Goal: Find specific page/section: Find specific page/section

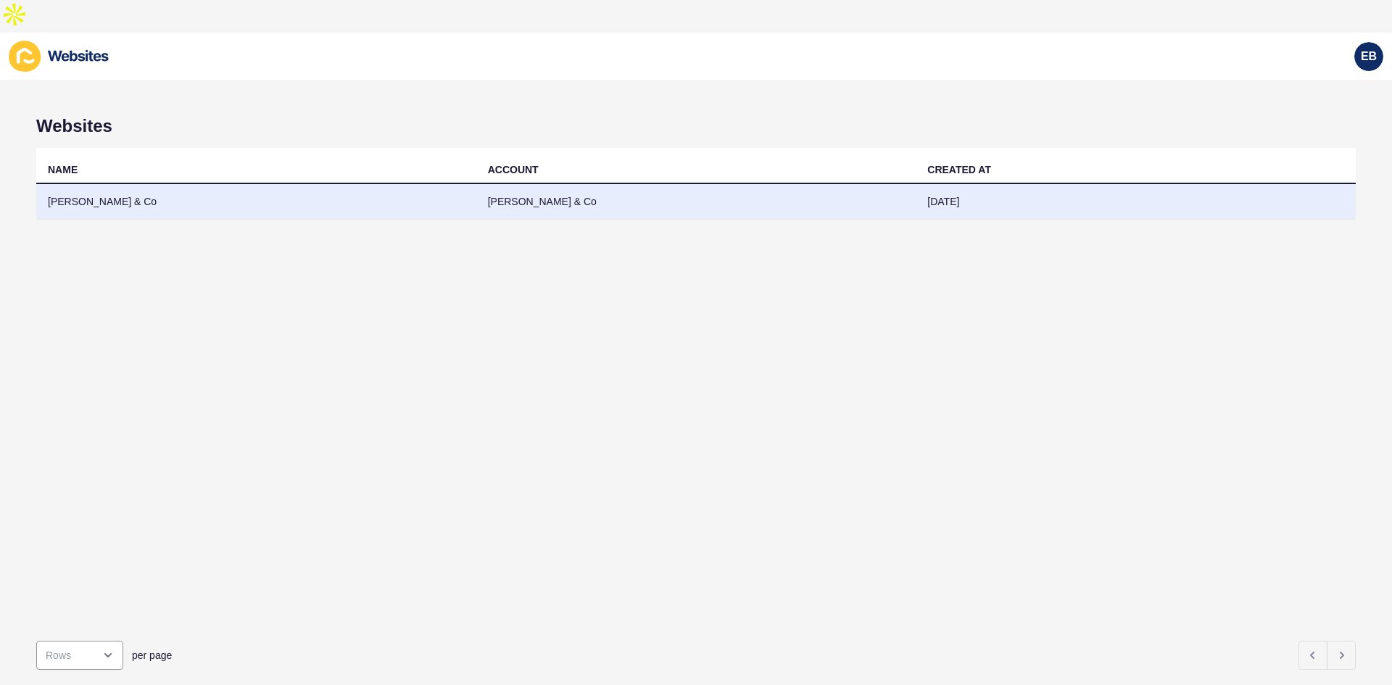
click at [781, 184] on td "[PERSON_NAME] & Co" at bounding box center [696, 202] width 440 height 36
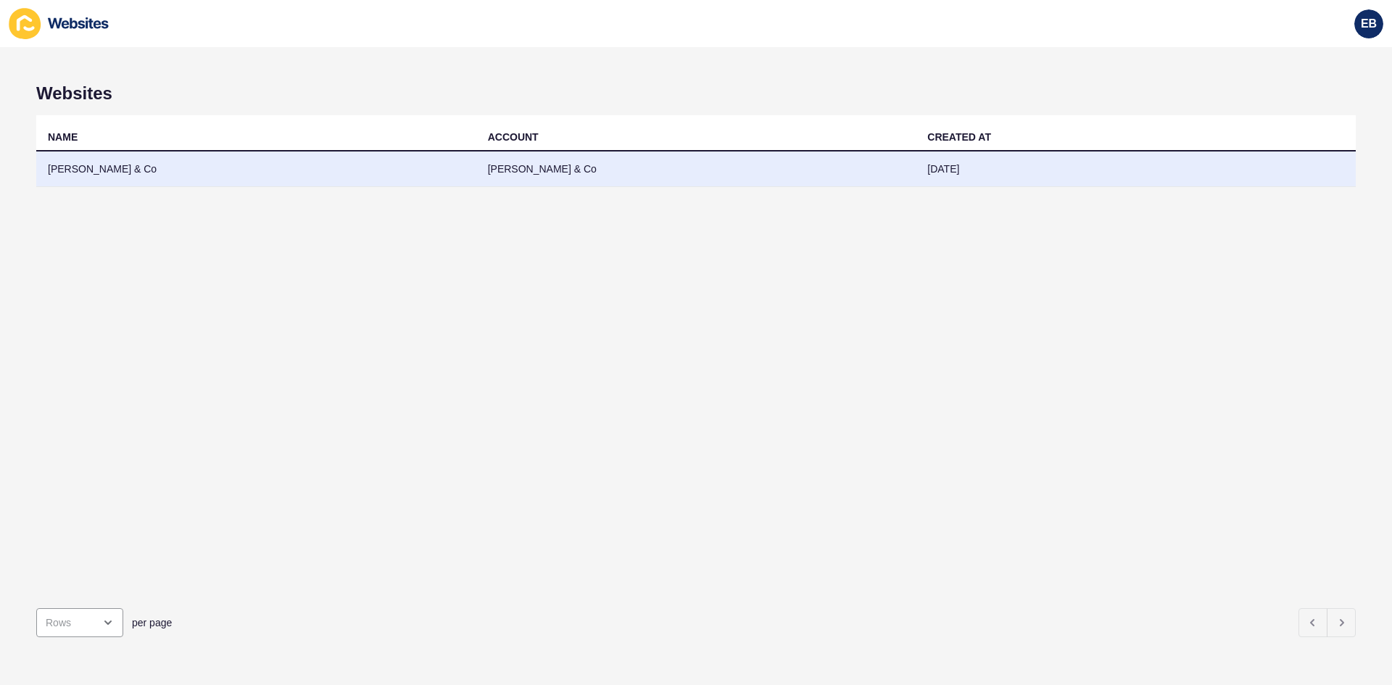
click at [502, 165] on td "[PERSON_NAME] & Co" at bounding box center [696, 169] width 440 height 36
